Goal: Transaction & Acquisition: Purchase product/service

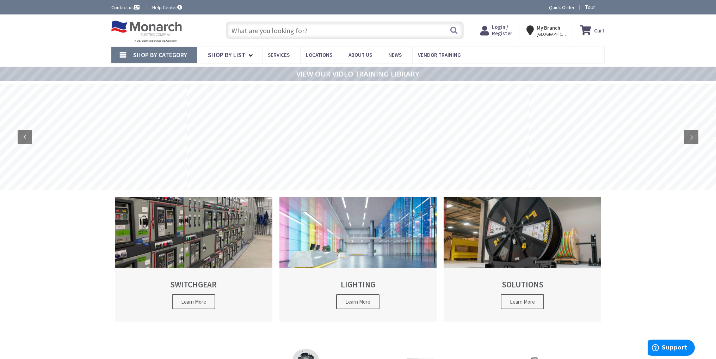
click at [323, 30] on input "text" at bounding box center [345, 30] width 238 height 18
paste input "IDE 31-058"
type input "IDE 31-058"
click at [292, 33] on input "IDE 31-058" at bounding box center [345, 30] width 238 height 18
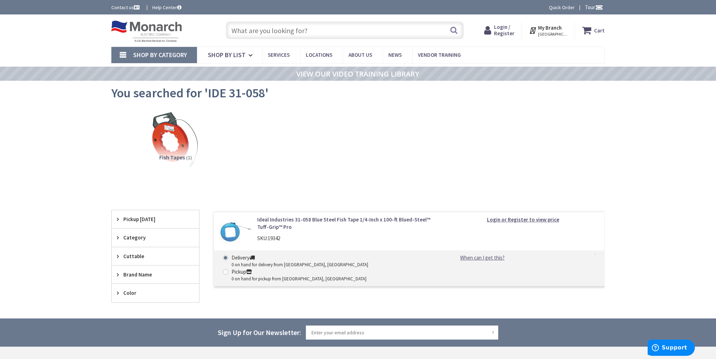
click at [303, 191] on div "View Subcategories Fish Tapes (1) Clear all No Products Found We found a partic…" at bounding box center [357, 205] width 493 height 197
click at [302, 217] on link "Ideal Industries 31-058 Blue Steel Fish Tape 1/4-Inch x 100-ft Blued-Steel™ Tuf…" at bounding box center [346, 223] width 179 height 15
